Goal: Find specific page/section: Find specific page/section

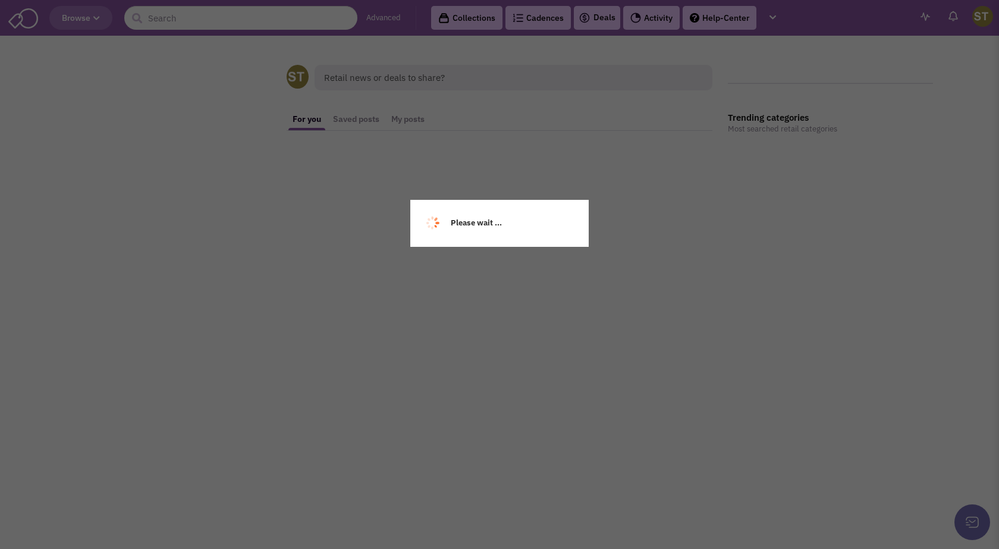
click at [219, 22] on div "Please wait ..." at bounding box center [499, 274] width 999 height 549
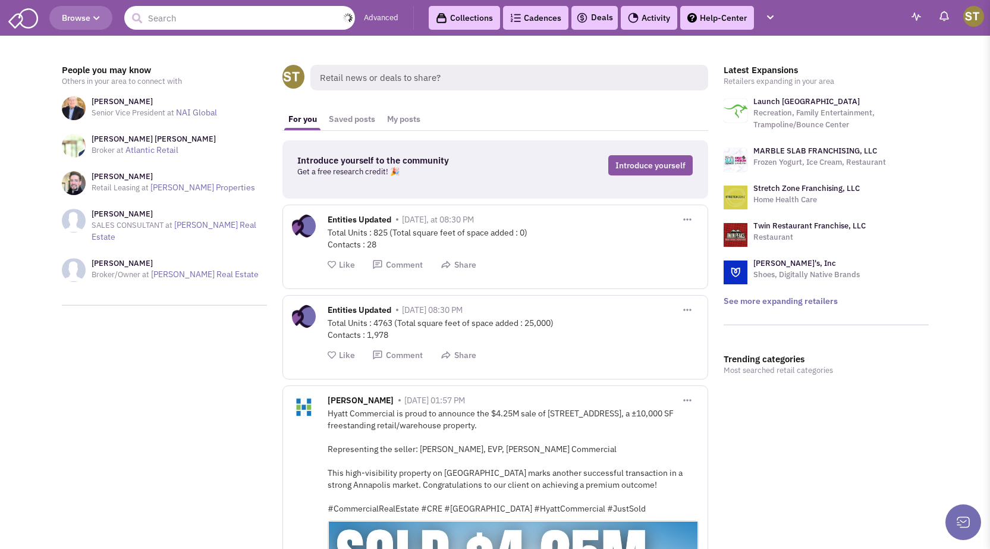
click at [219, 22] on input "text" at bounding box center [239, 18] width 231 height 24
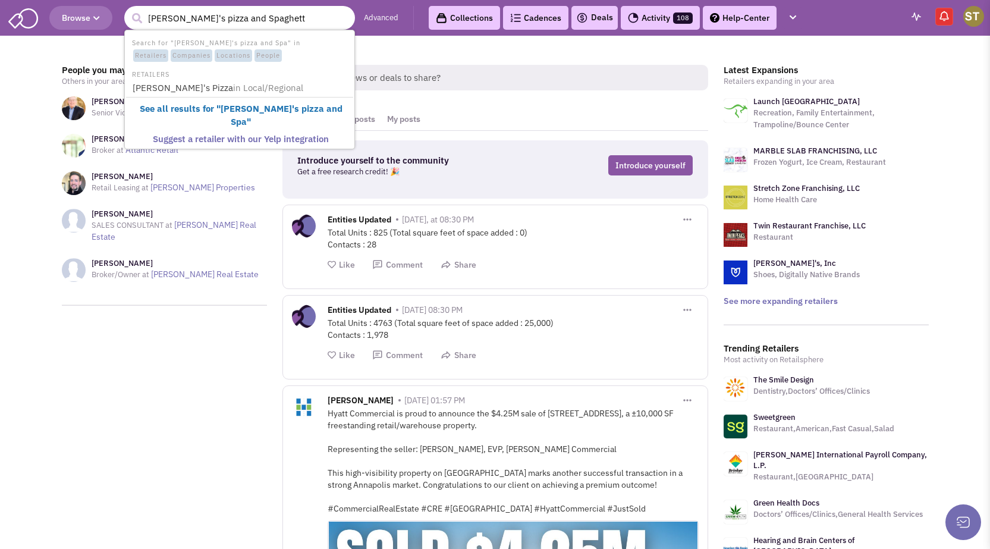
type input "[PERSON_NAME]'s pizza and Spaghetti"
click at [175, 93] on link "[PERSON_NAME]'s Pizza in Local/Regional" at bounding box center [240, 88] width 223 height 16
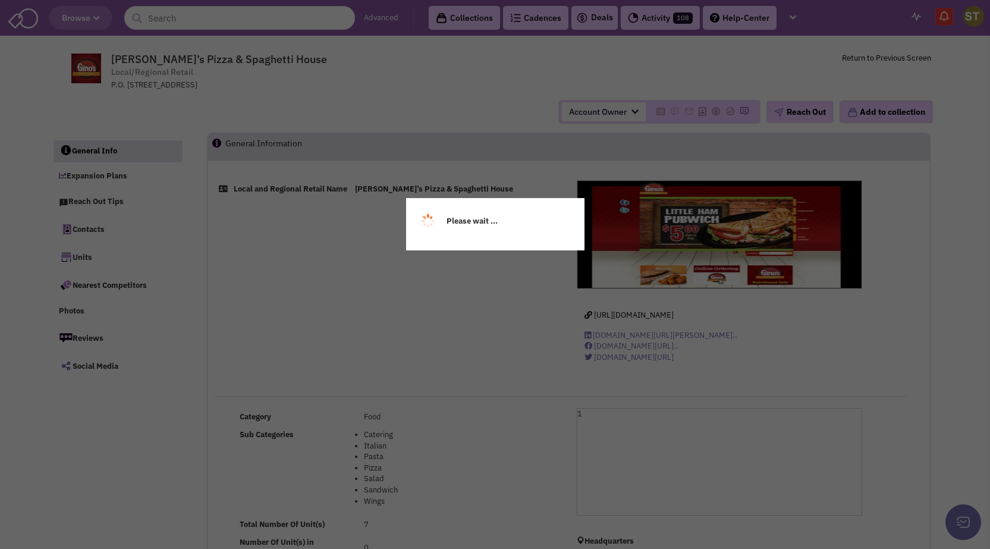
select select
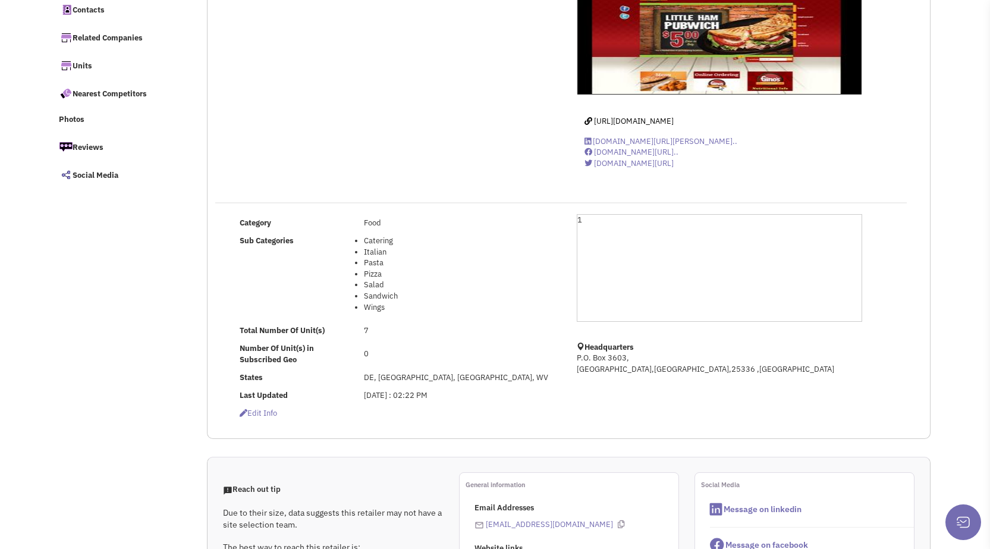
scroll to position [297, 0]
